Goal: Task Accomplishment & Management: Use online tool/utility

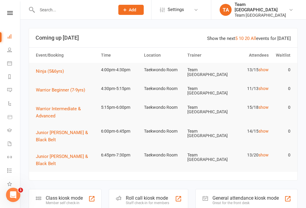
click at [10, 13] on icon at bounding box center [10, 13] width 6 height 4
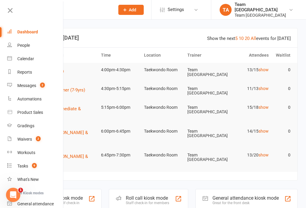
click at [40, 63] on link "Calendar" at bounding box center [35, 58] width 56 height 13
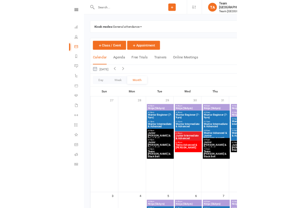
scroll to position [15, 0]
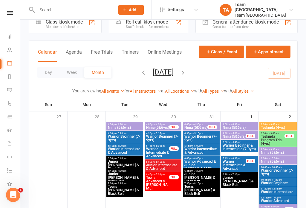
click at [6, 14] on link at bounding box center [9, 13] width 21 height 4
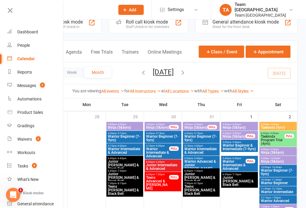
click at [67, 146] on div at bounding box center [86, 182] width 38 height 121
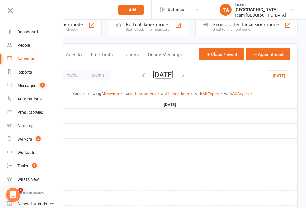
scroll to position [7, 0]
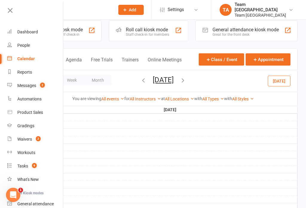
click at [186, 83] on icon "button" at bounding box center [182, 80] width 7 height 7
click at [13, 7] on icon at bounding box center [10, 10] width 8 height 8
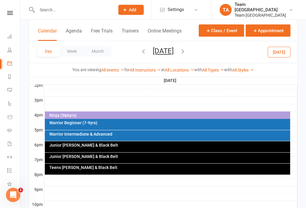
scroll to position [242, 0]
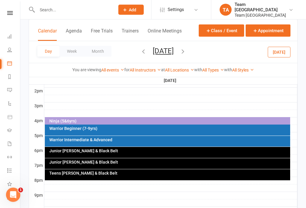
click at [265, 121] on div "Ninja (5&6yrs)" at bounding box center [169, 121] width 240 height 4
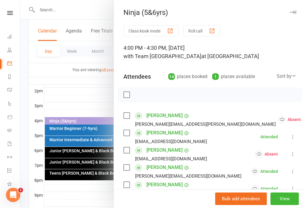
click at [207, 31] on button "Roll call" at bounding box center [201, 30] width 37 height 11
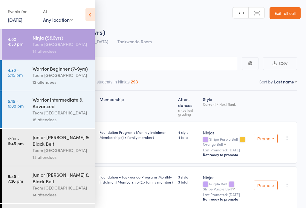
click at [91, 15] on icon at bounding box center [89, 14] width 9 height 13
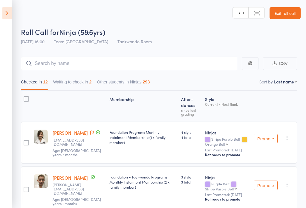
click at [5, 13] on icon at bounding box center [6, 13] width 9 height 13
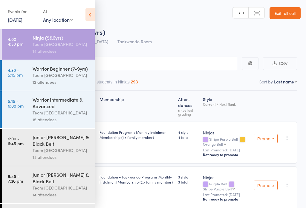
click at [11, 20] on link "29 Jul, 2025" at bounding box center [15, 19] width 15 height 7
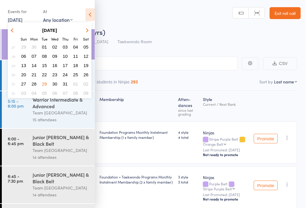
click at [10, 29] on button "button" at bounding box center [13, 30] width 9 height 8
click at [88, 27] on button "button" at bounding box center [86, 30] width 9 height 8
click at [86, 16] on icon at bounding box center [89, 14] width 9 height 13
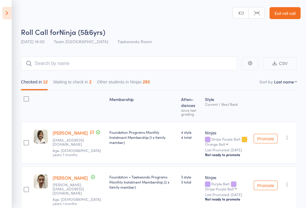
click at [288, 16] on link "Exit roll call" at bounding box center [284, 13] width 31 height 12
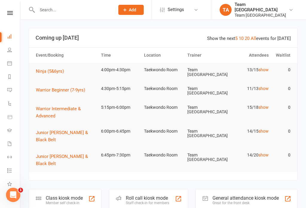
click at [10, 65] on icon at bounding box center [9, 63] width 5 height 5
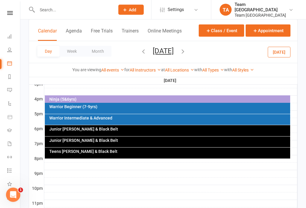
scroll to position [265, 0]
click at [54, 101] on div "Ninja (5&6yrs)" at bounding box center [169, 99] width 240 height 4
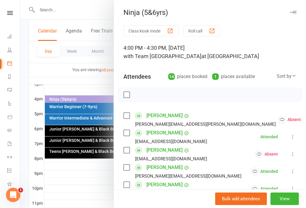
click at [198, 31] on button "Roll call" at bounding box center [201, 30] width 37 height 11
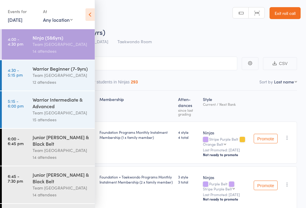
click at [86, 14] on icon at bounding box center [89, 14] width 9 height 13
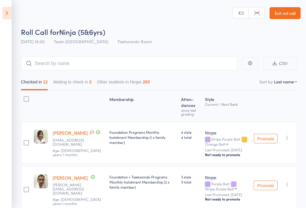
click at [1, 10] on aside "Events for 29 Jul, 2025 29 Jul, 2025 July 2025 Sun Mon Tue Wed Thu Fri Sat 27 2…" at bounding box center [6, 104] width 12 height 208
click at [7, 10] on icon at bounding box center [6, 13] width 9 height 13
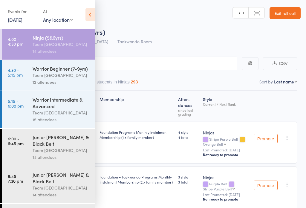
click at [86, 16] on icon at bounding box center [89, 14] width 9 height 13
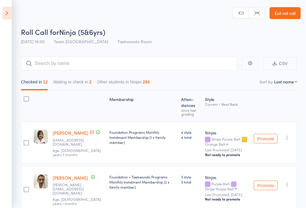
click at [293, 8] on link "Exit roll call" at bounding box center [284, 13] width 31 height 12
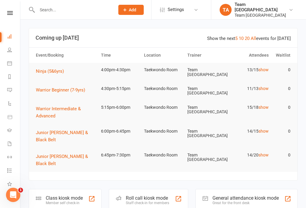
click at [8, 13] on icon at bounding box center [10, 13] width 6 height 4
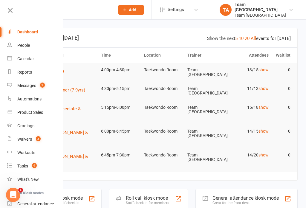
click at [34, 57] on link "Calendar" at bounding box center [35, 58] width 56 height 13
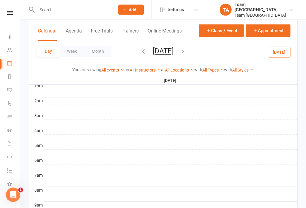
click at [173, 50] on button "[DATE]" at bounding box center [163, 51] width 21 height 8
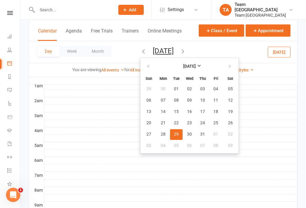
click at [224, 72] on button "button" at bounding box center [230, 66] width 13 height 11
click at [170, 114] on button "12" at bounding box center [176, 112] width 13 height 11
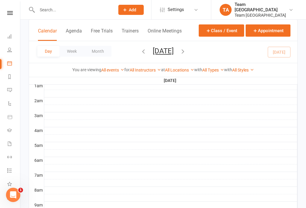
scroll to position [70, 0]
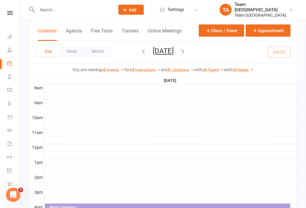
click at [171, 53] on button "[DATE]" at bounding box center [163, 51] width 21 height 8
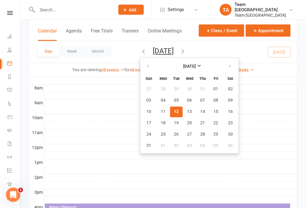
scroll to position [156, 0]
click at [174, 114] on span "12" at bounding box center [176, 112] width 5 height 5
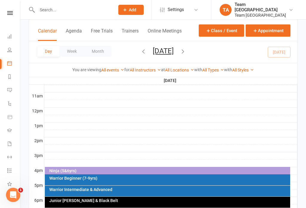
scroll to position [225, 0]
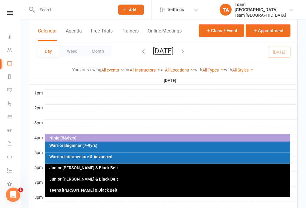
click at [163, 138] on div "Ninja (5&6yrs)" at bounding box center [169, 138] width 240 height 4
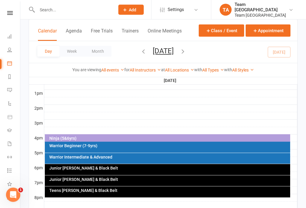
scroll to position [226, 0]
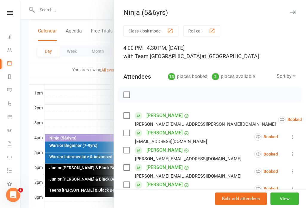
click at [285, 205] on button "View" at bounding box center [284, 199] width 28 height 13
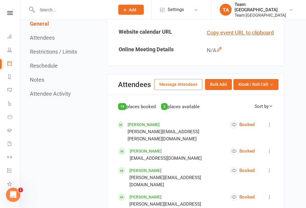
scroll to position [278, 0]
click at [273, 90] on button "Kiosk / Roll Call" at bounding box center [255, 84] width 45 height 11
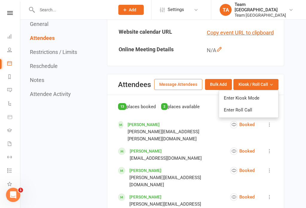
click at [264, 116] on link "Enter Roll Call" at bounding box center [248, 110] width 59 height 12
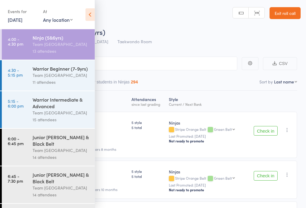
click at [76, 49] on div "13 attendees" at bounding box center [61, 51] width 57 height 7
click at [67, 35] on div "Ninja (5&6yrs)" at bounding box center [61, 37] width 57 height 7
click at [56, 41] on div "Ninja (5&6yrs)" at bounding box center [61, 37] width 57 height 7
click at [20, 87] on link "4:30 - 5:15 pm Warrior Beginner (7-9yrs) Team [GEOGRAPHIC_DATA] West 11 attende…" at bounding box center [48, 75] width 93 height 30
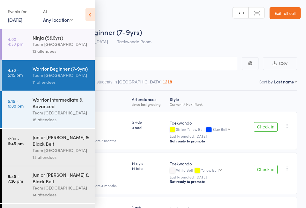
click at [89, 13] on icon at bounding box center [89, 14] width 9 height 13
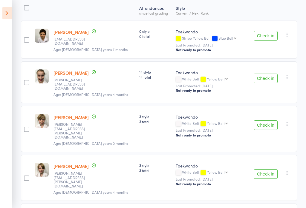
scroll to position [91, 0]
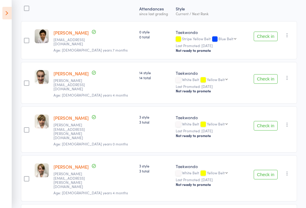
click at [261, 80] on button "Check in" at bounding box center [265, 79] width 24 height 10
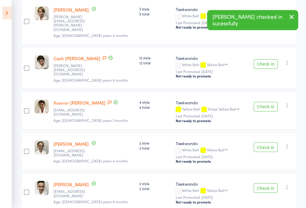
click at [296, 173] on div "Check in Check in Promote Send message Add Note Add Task Add Flag Remove Mark a…" at bounding box center [272, 192] width 50 height 38
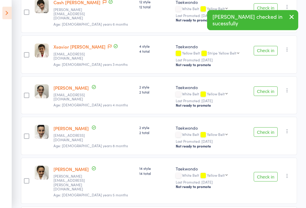
click at [264, 173] on button "Check in" at bounding box center [265, 178] width 24 height 10
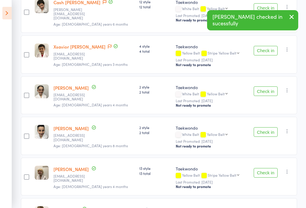
click at [262, 168] on button "Check in" at bounding box center [265, 173] width 24 height 10
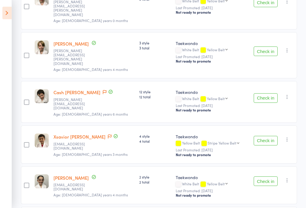
scroll to position [168, 0]
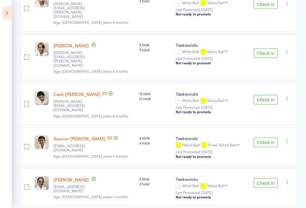
click at [265, 95] on button "Check in" at bounding box center [265, 100] width 24 height 10
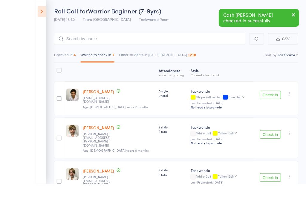
scroll to position [47, 0]
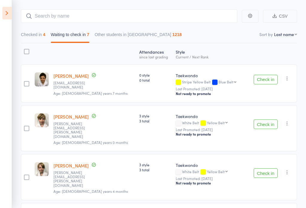
click at [265, 79] on button "Check in" at bounding box center [265, 80] width 24 height 10
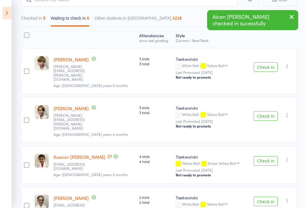
scroll to position [122, 0]
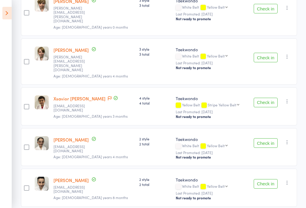
click at [267, 139] on button "Check in" at bounding box center [265, 144] width 24 height 10
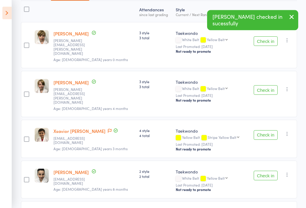
scroll to position [90, 0]
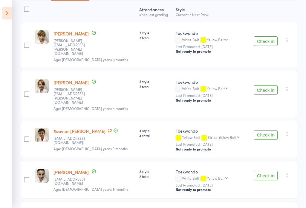
click at [266, 85] on button "Check in" at bounding box center [265, 90] width 24 height 10
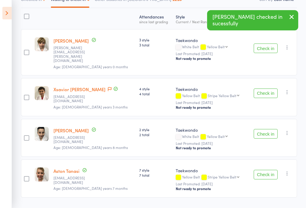
click at [268, 44] on button "Check in" at bounding box center [265, 49] width 24 height 10
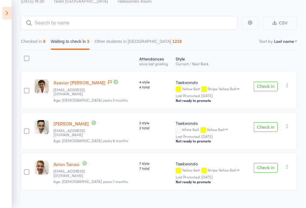
scroll to position [42, 0]
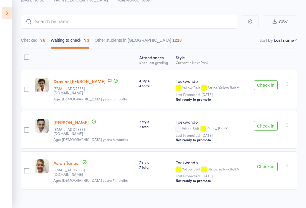
click at [268, 128] on button "Check in" at bounding box center [265, 126] width 24 height 10
